Goal: Information Seeking & Learning: Learn about a topic

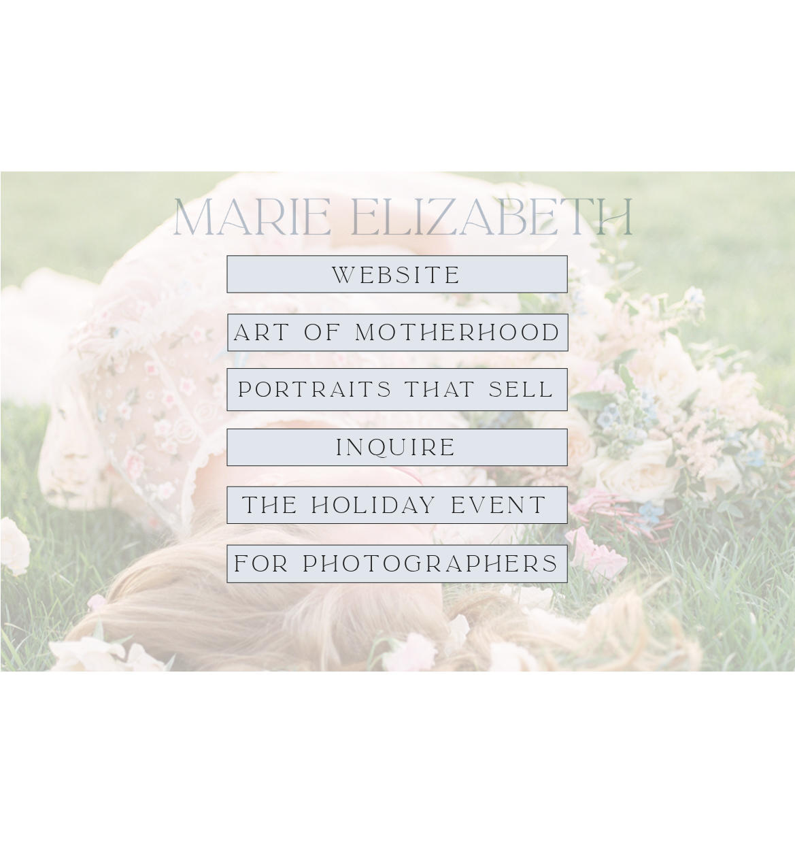
click at [533, 261] on div at bounding box center [397, 273] width 341 height 37
click at [424, 267] on h1 "website" at bounding box center [398, 275] width 154 height 25
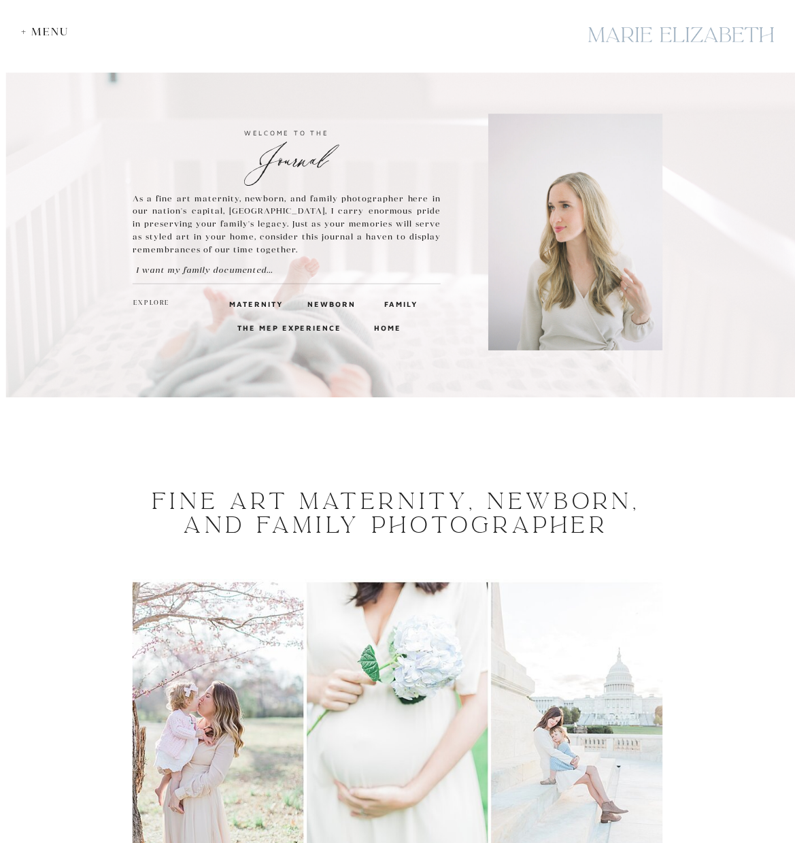
scroll to position [5, 0]
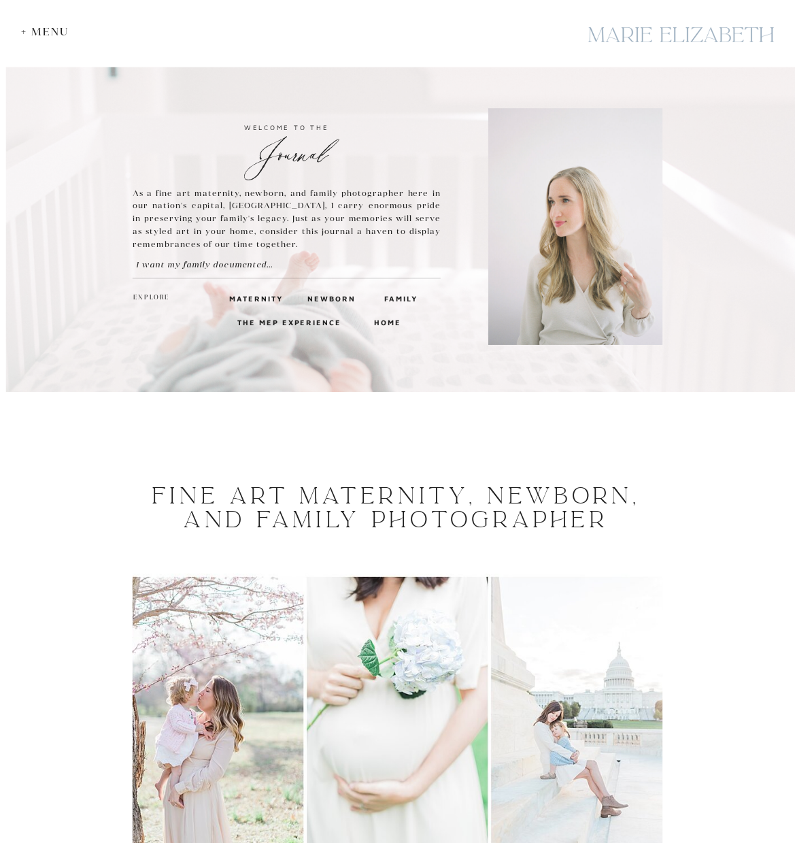
click at [48, 35] on div "+ Menu" at bounding box center [48, 31] width 55 height 13
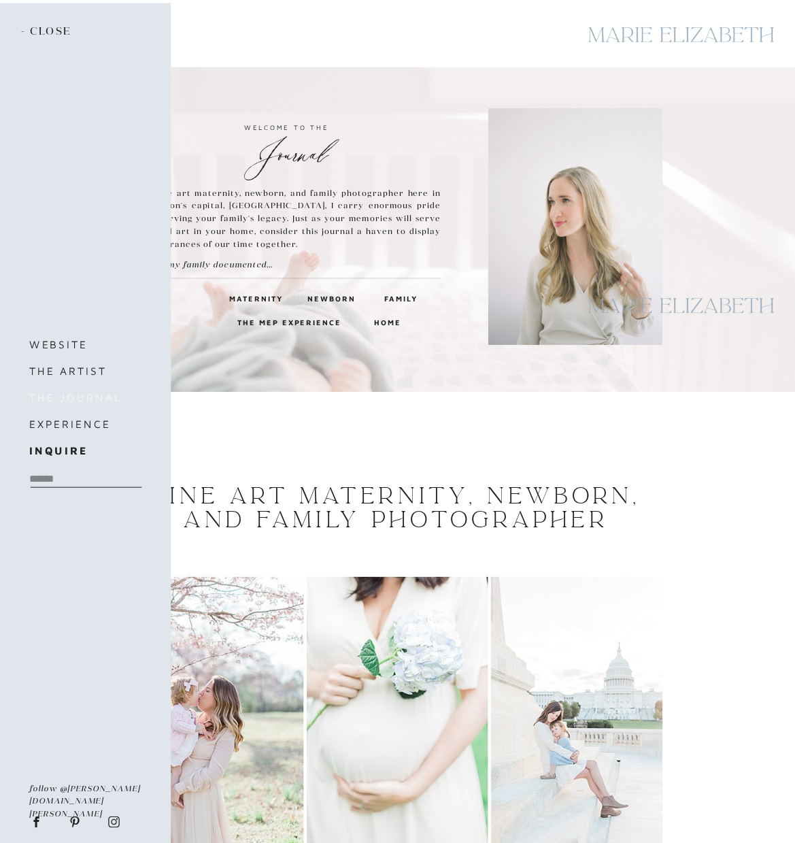
drag, startPoint x: 105, startPoint y: 397, endPoint x: 108, endPoint y: 389, distance: 8.4
click at [105, 397] on h3 "the journal" at bounding box center [85, 398] width 112 height 18
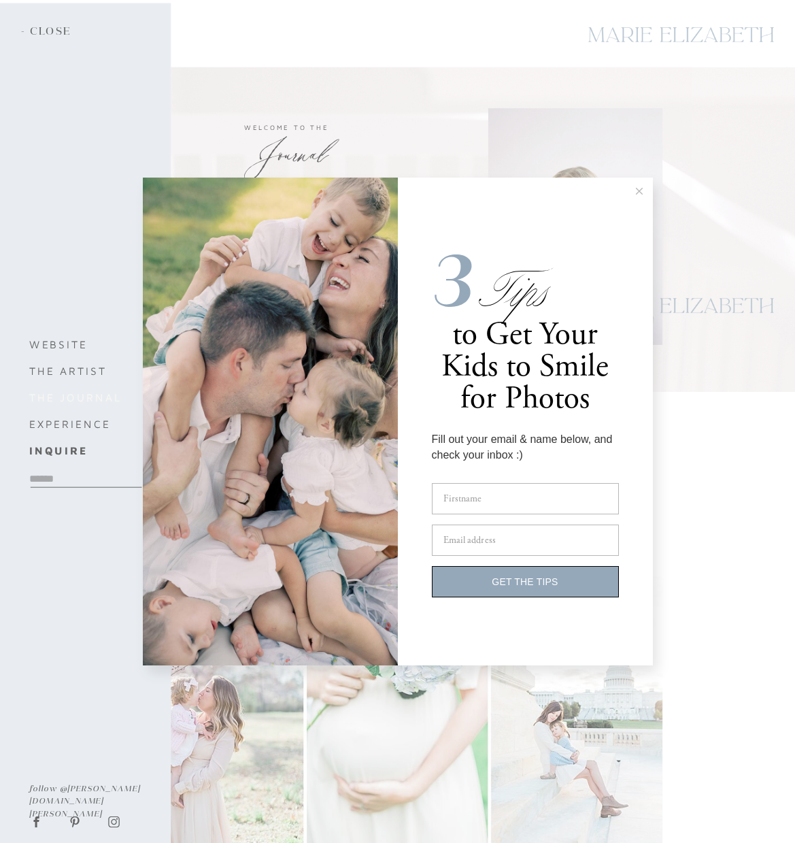
click at [105, 401] on div "3 Tips to Get Your Kids to Smile for Photos Fill out your email & name below, a…" at bounding box center [397, 421] width 795 height 843
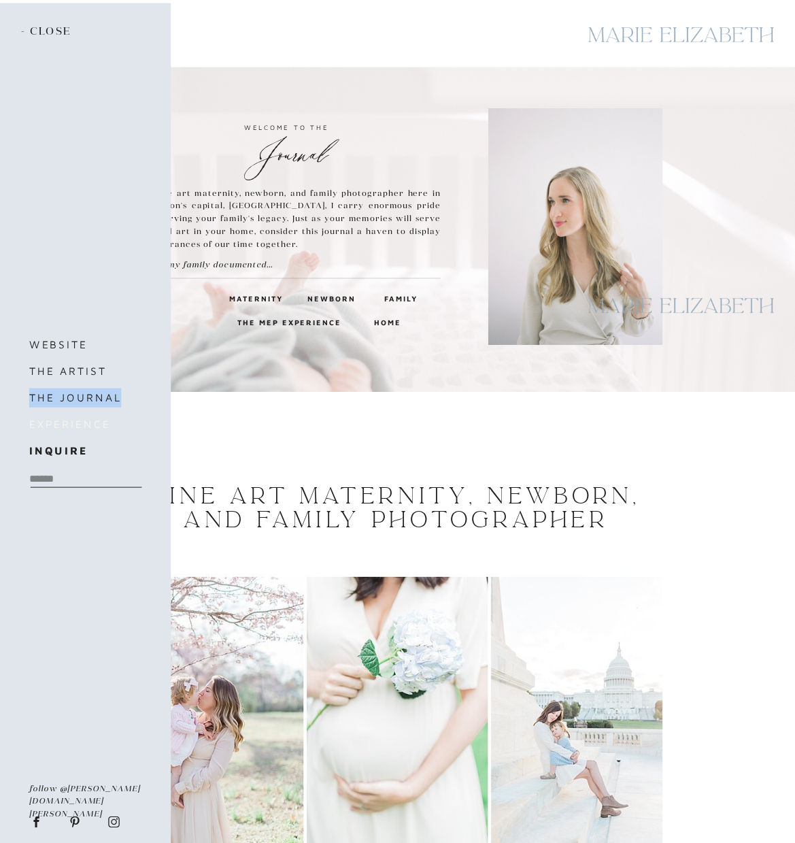
click at [98, 425] on h3 "experience" at bounding box center [92, 424] width 127 height 18
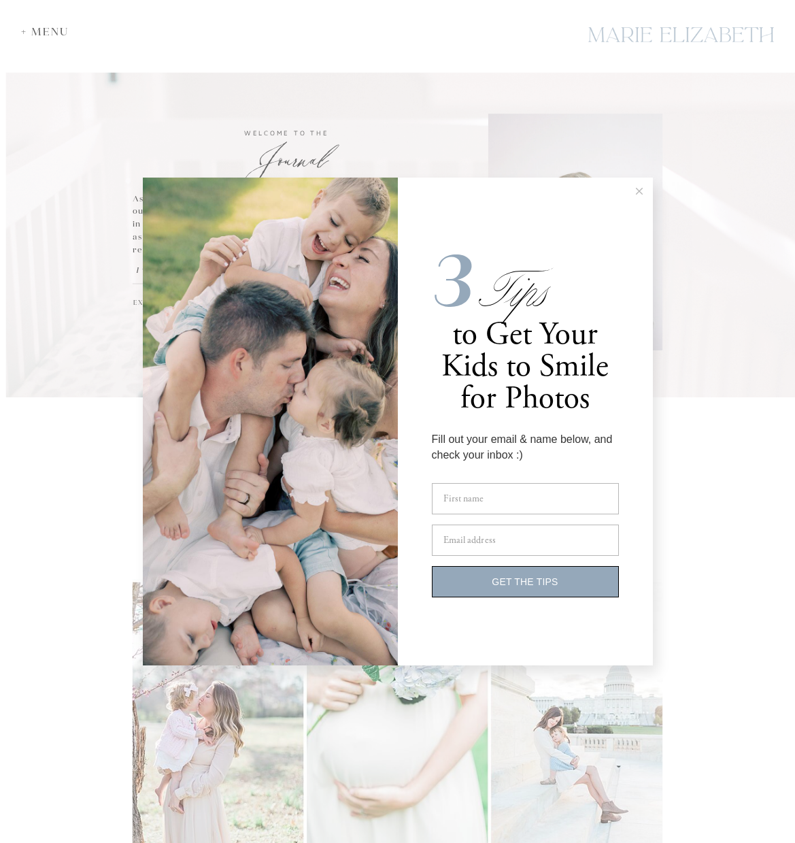
click at [643, 195] on button at bounding box center [639, 191] width 27 height 27
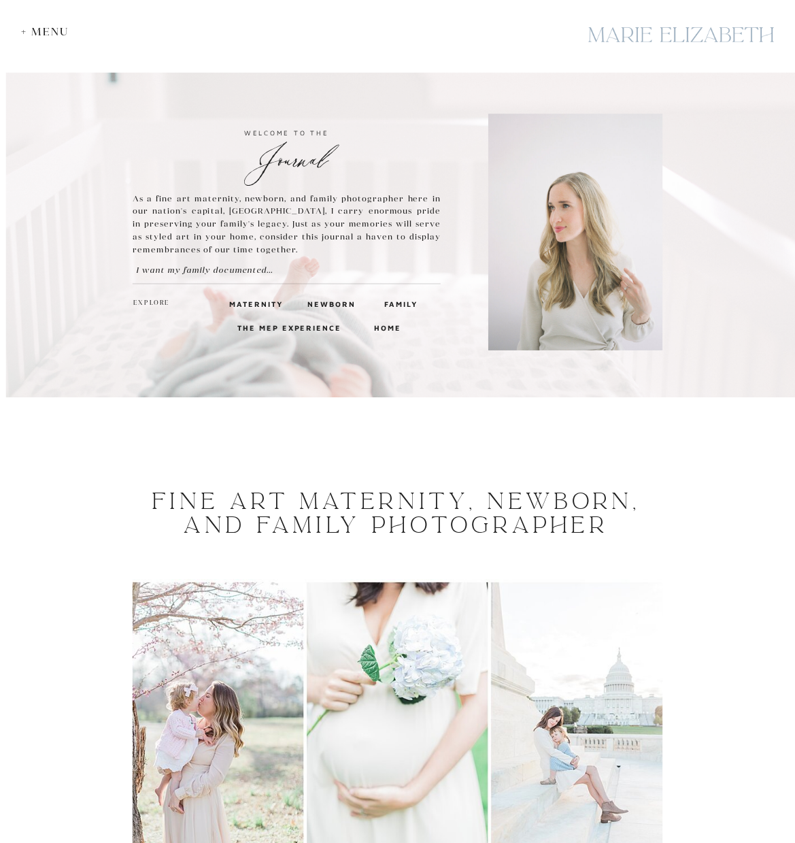
click at [408, 305] on h3 "Family" at bounding box center [400, 303] width 32 height 12
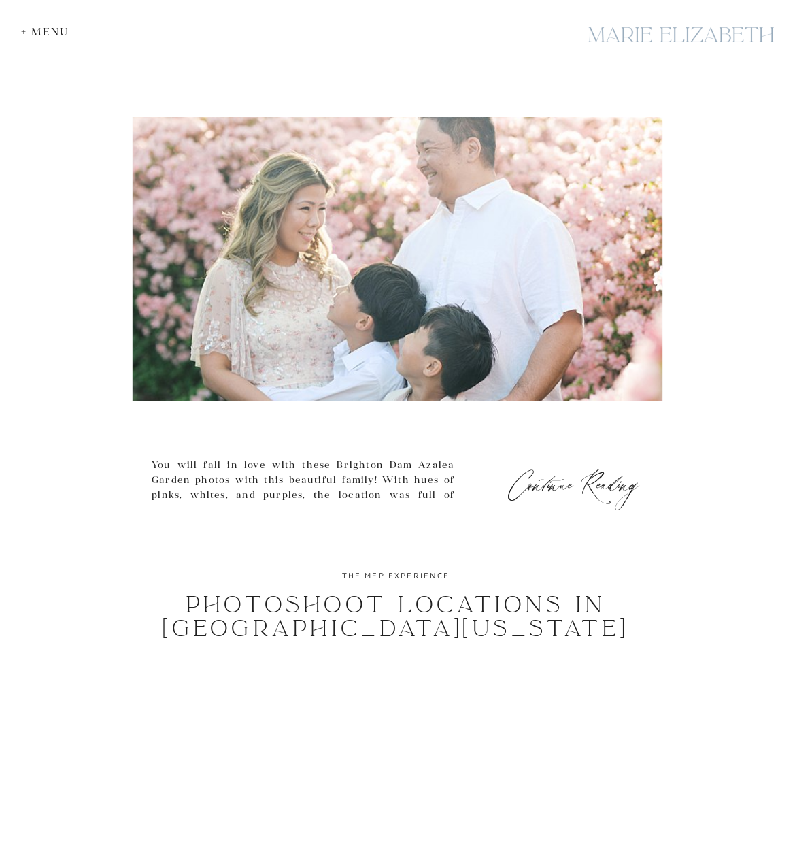
scroll to position [1266, 0]
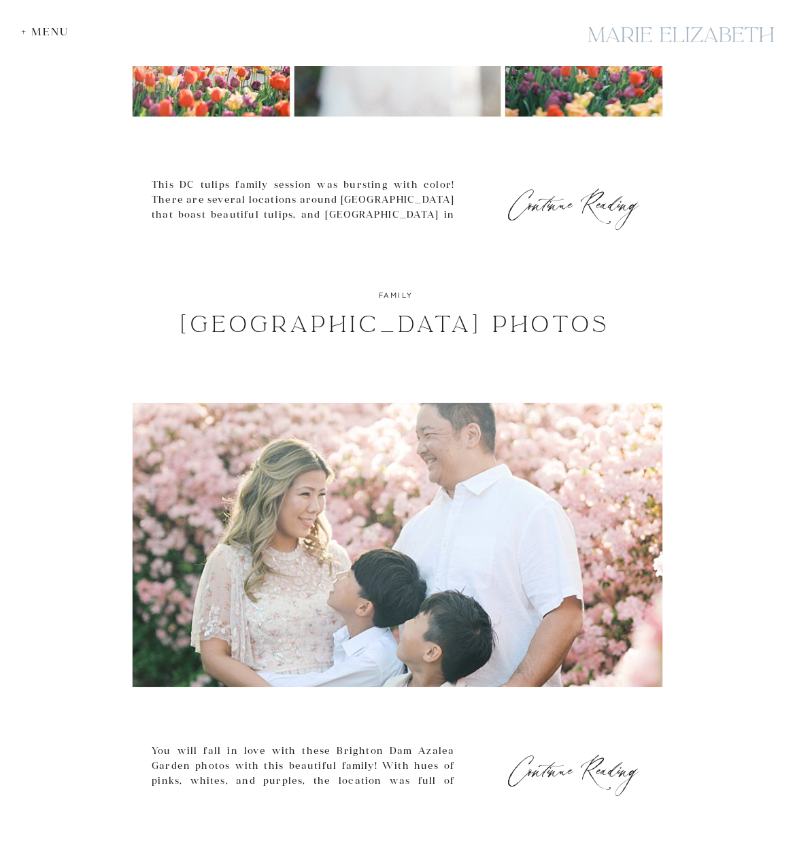
click at [527, 453] on img at bounding box center [398, 545] width 530 height 284
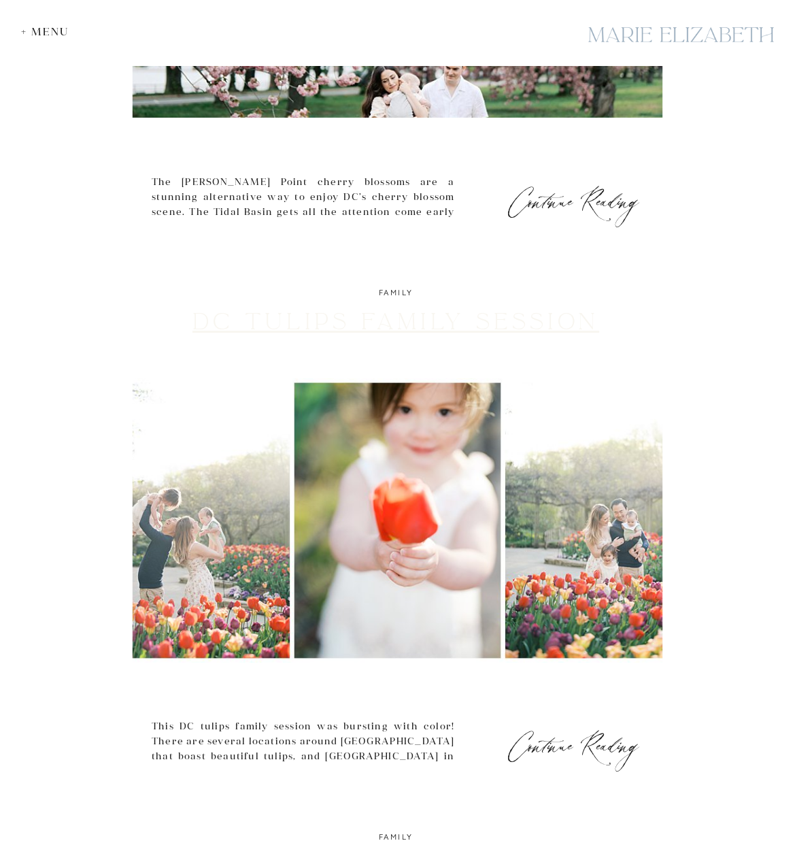
click at [479, 322] on link "DC Tulips Family Session" at bounding box center [396, 322] width 407 height 28
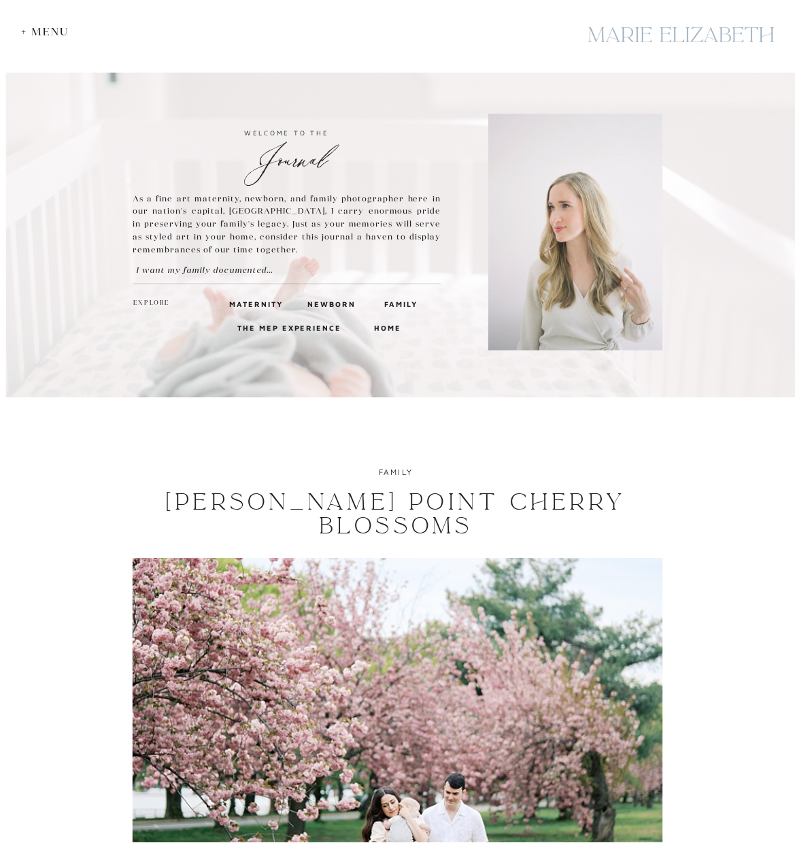
scroll to position [19, 0]
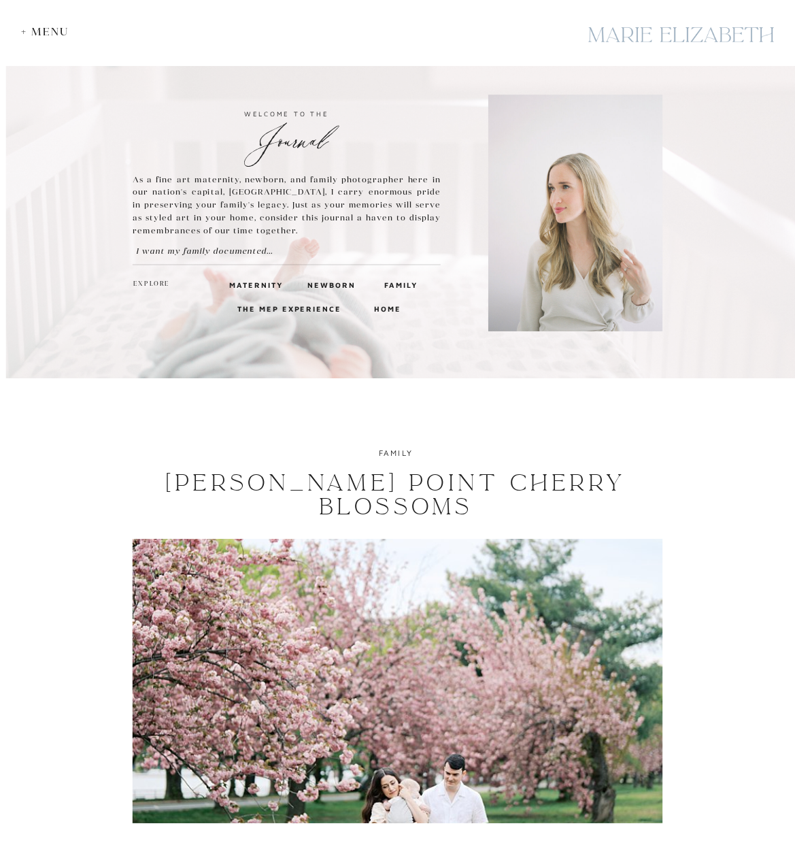
click at [265, 284] on h3 "maternity" at bounding box center [252, 284] width 46 height 12
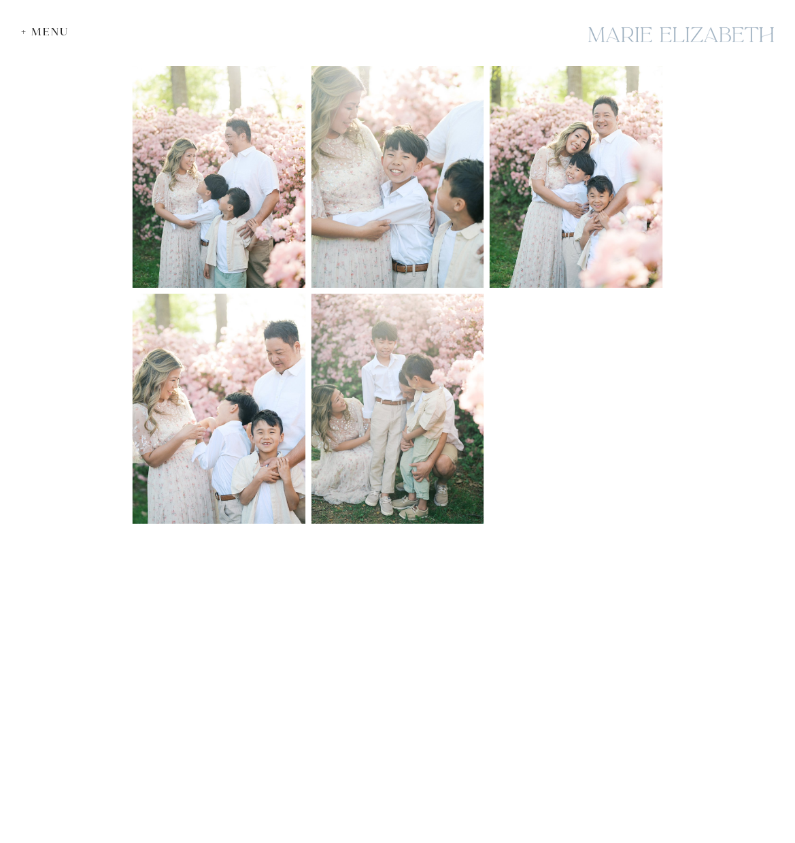
scroll to position [950, 0]
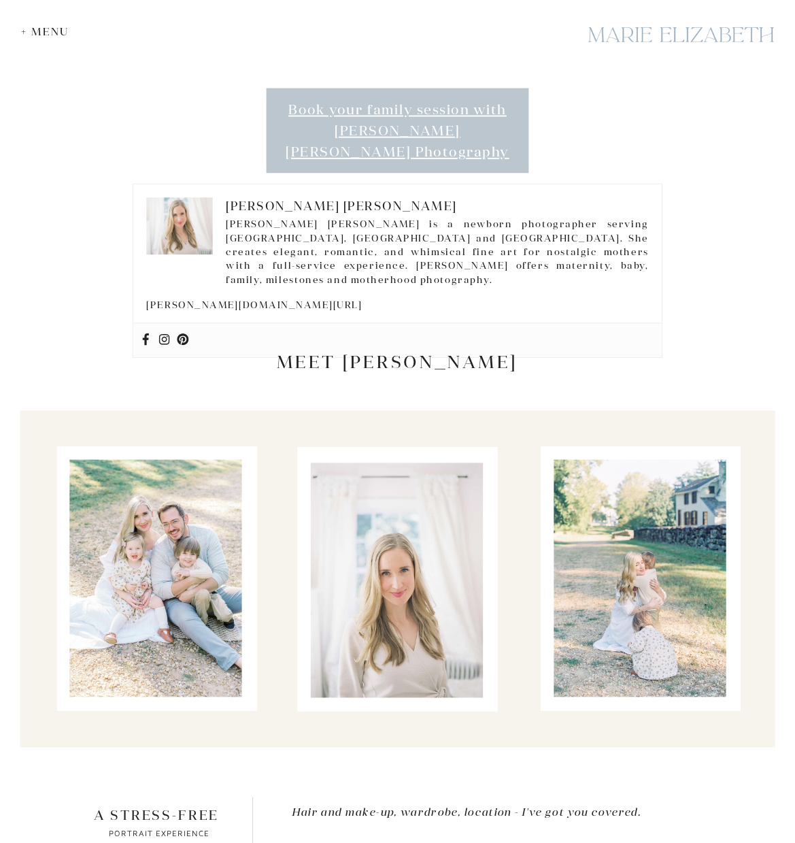
scroll to position [667, 0]
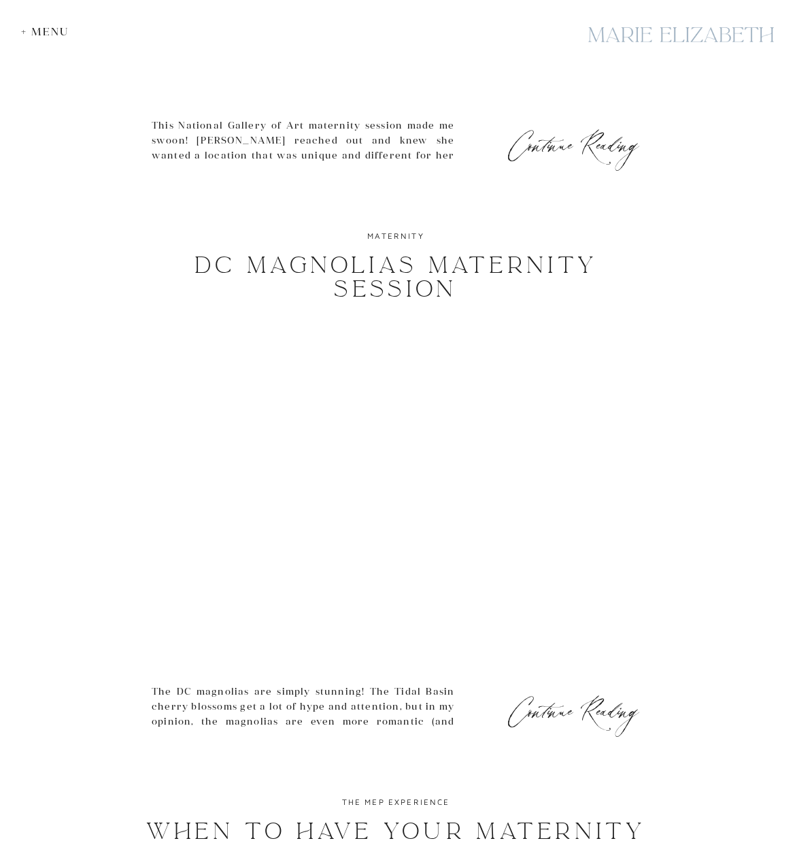
scroll to position [4883, 0]
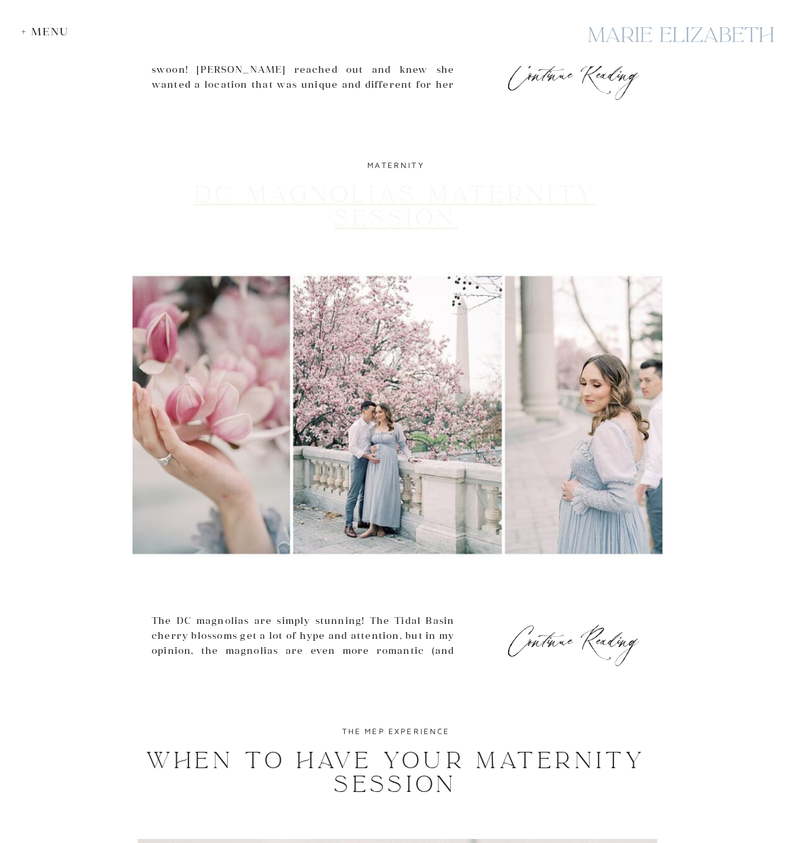
click at [445, 201] on link "DC Magnolias Maternity Session" at bounding box center [396, 207] width 403 height 52
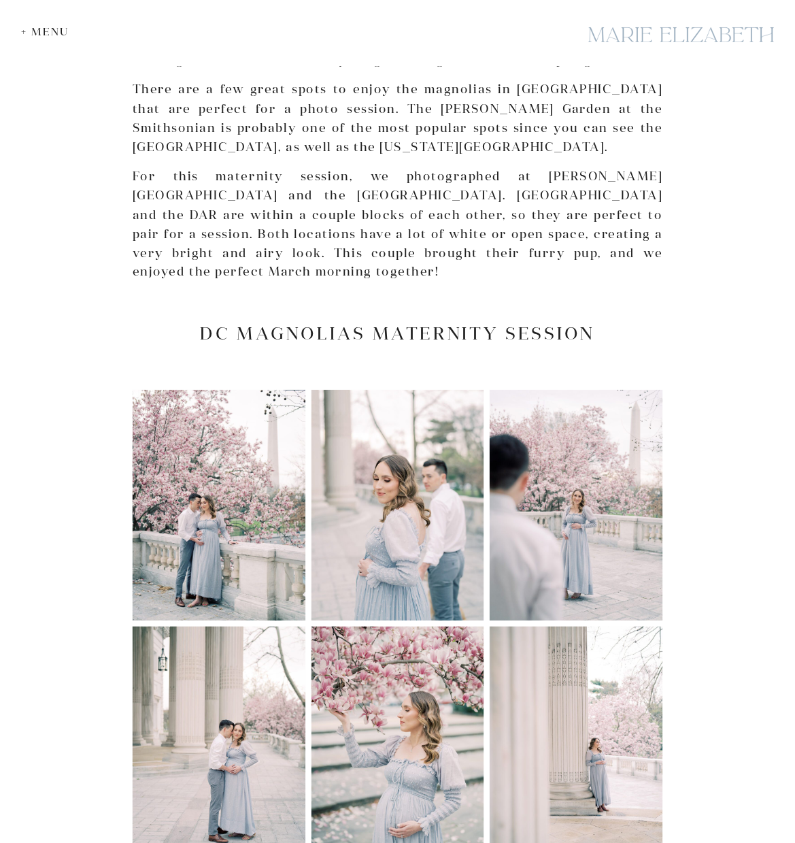
scroll to position [866, 0]
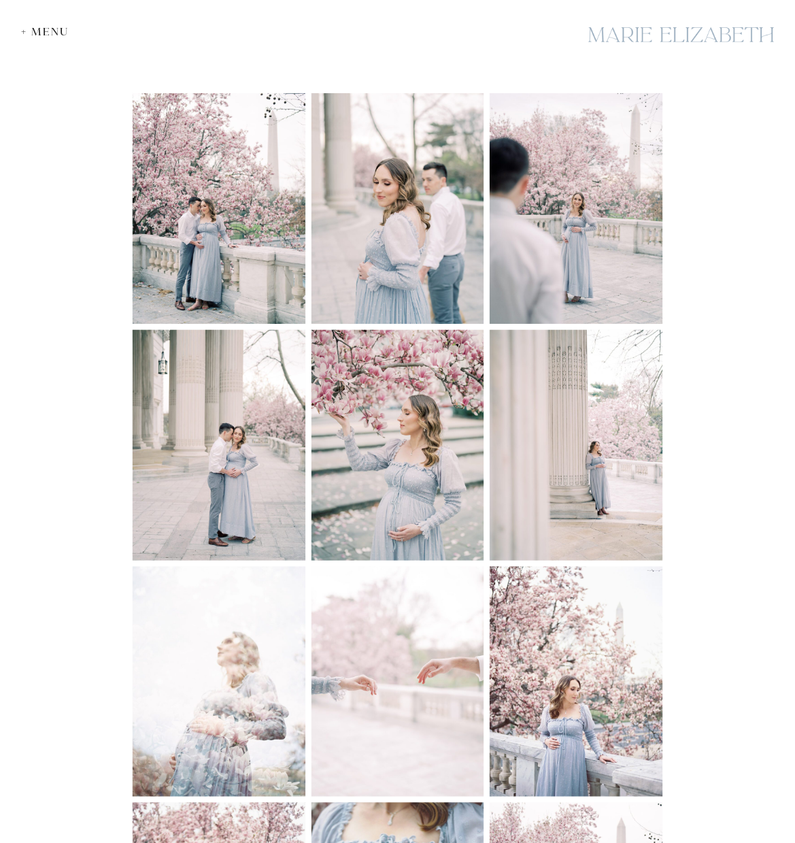
click at [619, 418] on img at bounding box center [576, 445] width 173 height 231
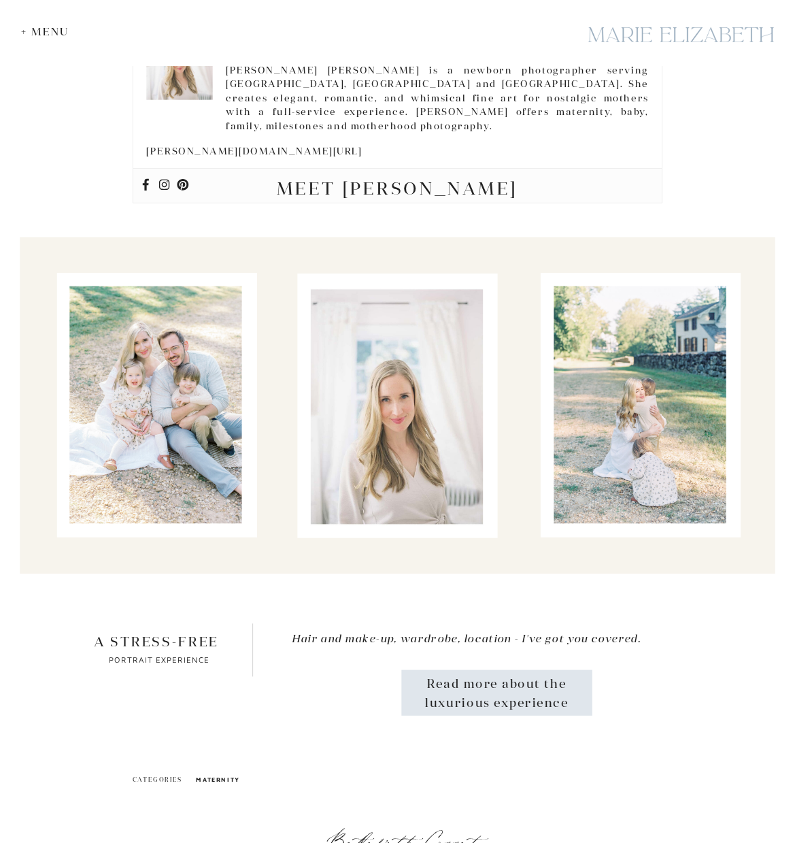
scroll to position [2537, 0]
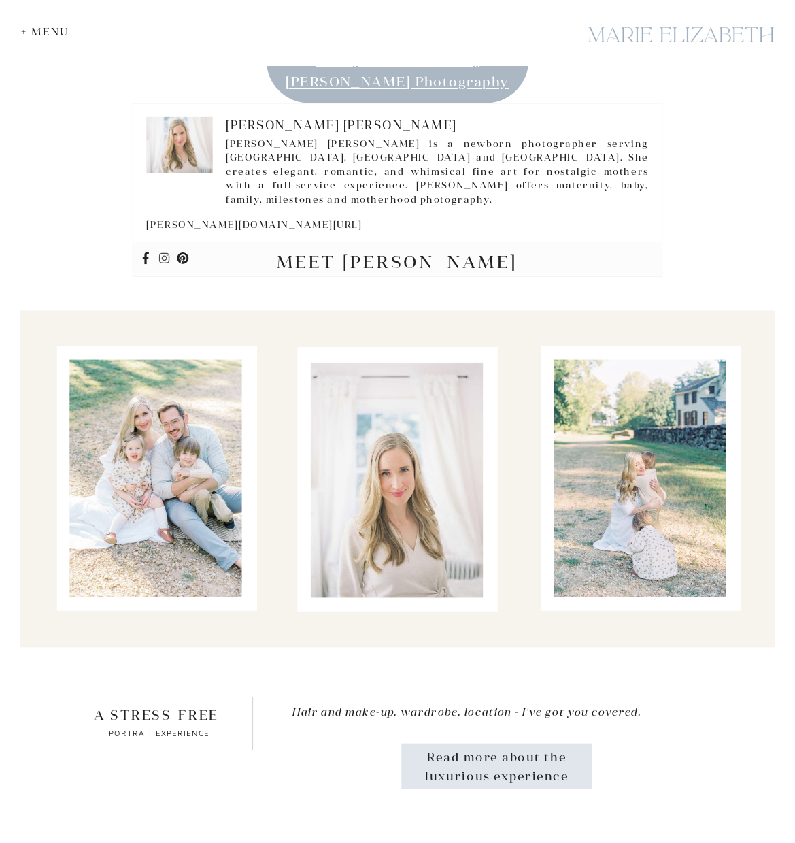
click at [164, 252] on icon at bounding box center [165, 258] width 12 height 12
